Goal: Transaction & Acquisition: Purchase product/service

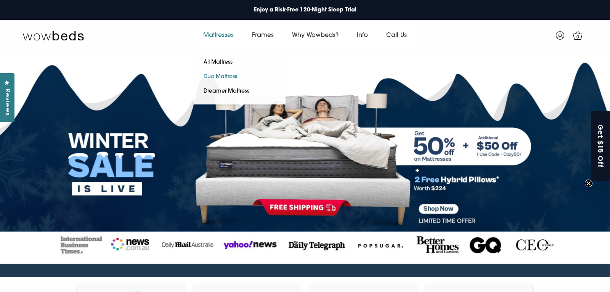
click at [221, 75] on link "Duo Mattress" at bounding box center [220, 77] width 53 height 14
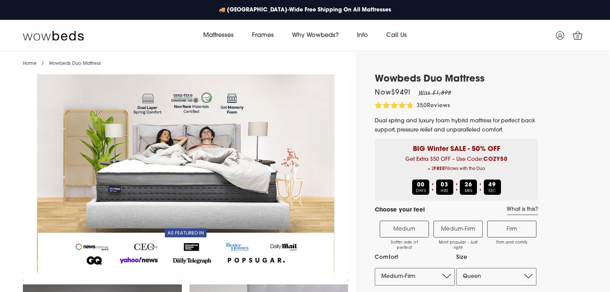
select select "Medium-Firm"
select select "Queen"
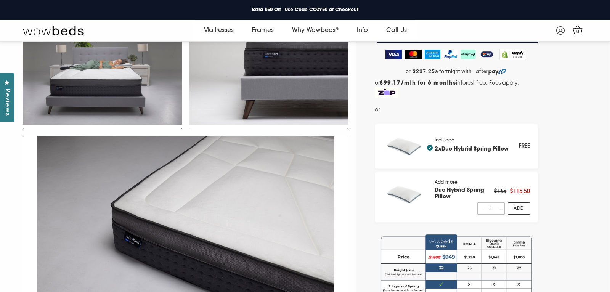
scroll to position [217, 0]
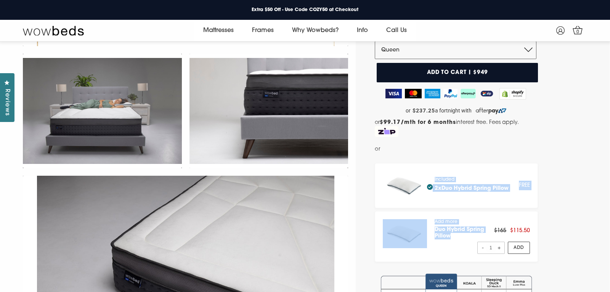
drag, startPoint x: 431, startPoint y: 178, endPoint x: 451, endPoint y: 237, distance: 62.3
click at [451, 237] on h4 "Duo Hybrid Spring Pillow" at bounding box center [463, 232] width 59 height 13
drag, startPoint x: 451, startPoint y: 237, endPoint x: 373, endPoint y: 167, distance: 105.0
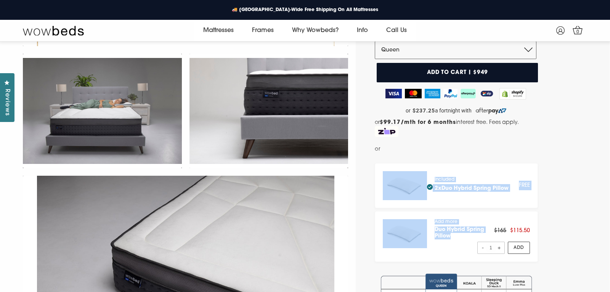
drag, startPoint x: 373, startPoint y: 167, endPoint x: 477, endPoint y: 237, distance: 125.0
click at [477, 237] on h4 "Duo Hybrid Spring Pillow" at bounding box center [463, 232] width 59 height 13
drag, startPoint x: 477, startPoint y: 237, endPoint x: 422, endPoint y: 173, distance: 83.7
